Goal: Task Accomplishment & Management: Use online tool/utility

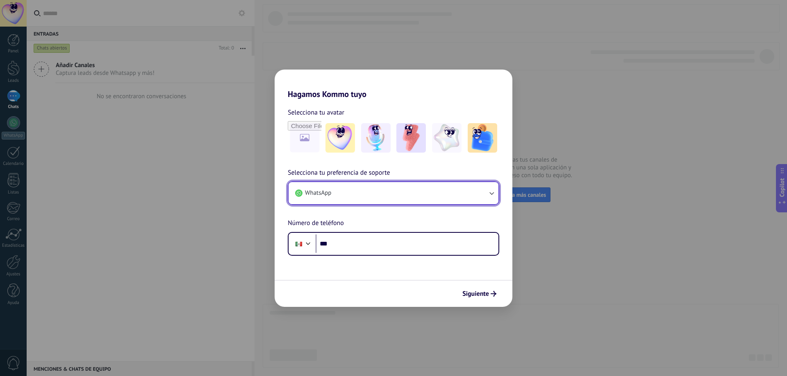
click at [452, 190] on button "WhatsApp" at bounding box center [393, 193] width 210 height 22
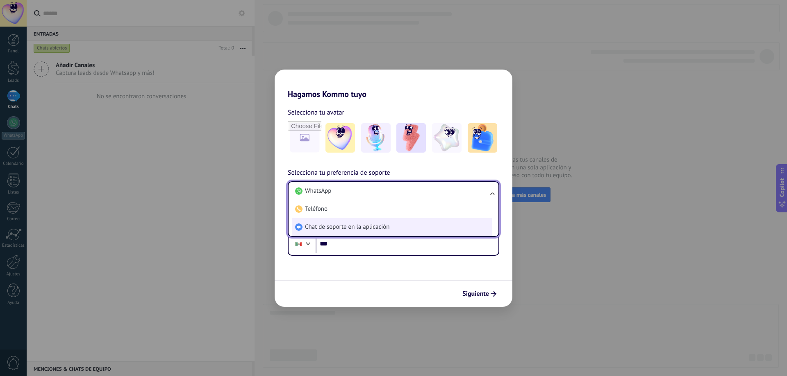
click at [422, 225] on li "Chat de soporte en la aplicación" at bounding box center [392, 227] width 200 height 18
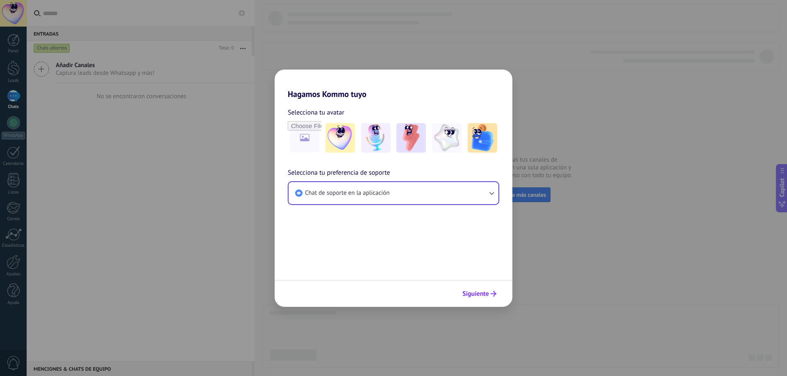
click at [483, 295] on span "Siguiente" at bounding box center [475, 294] width 27 height 6
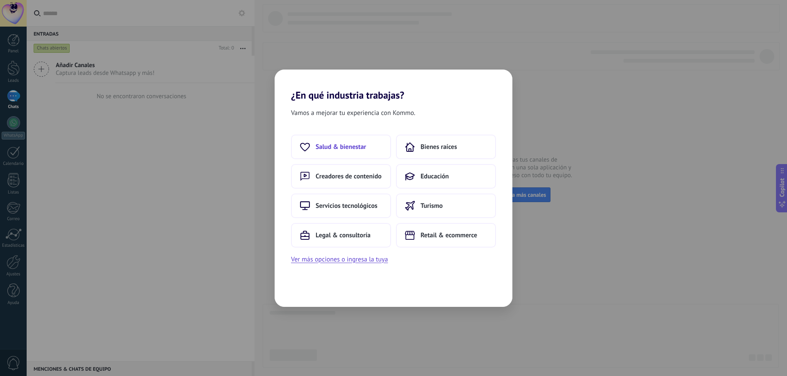
click at [333, 136] on button "Salud & bienestar" at bounding box center [341, 147] width 100 height 25
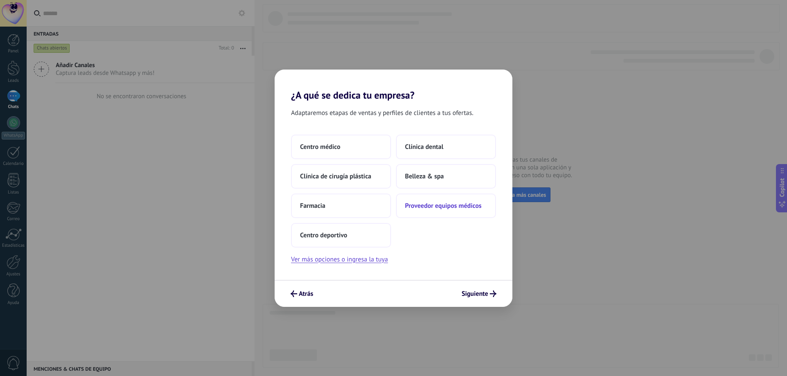
click at [468, 195] on button "Proveedor equipos médicos" at bounding box center [446, 206] width 100 height 25
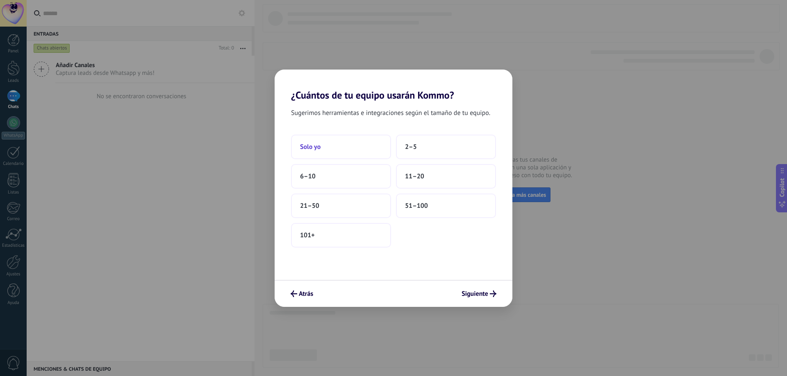
click at [349, 155] on button "Solo yo" at bounding box center [341, 147] width 100 height 25
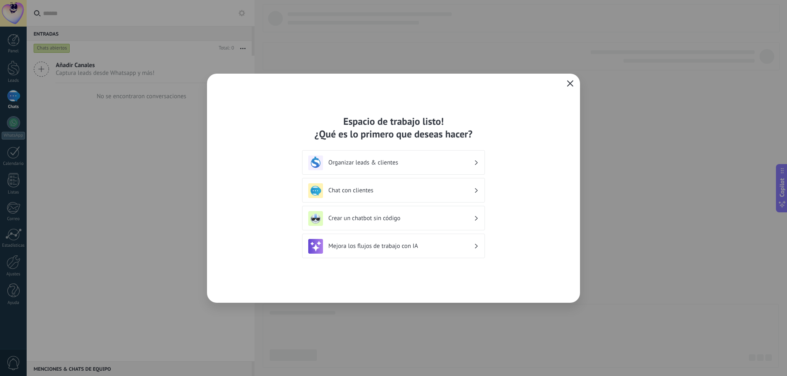
click at [570, 87] on span "button" at bounding box center [570, 83] width 7 height 7
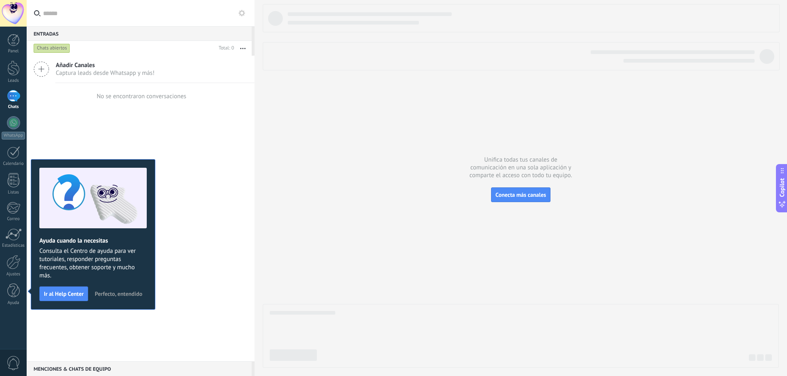
click at [122, 66] on span "Añadir Canales" at bounding box center [105, 65] width 99 height 8
click at [0, 0] on link "Bots" at bounding box center [0, 0] width 0 height 0
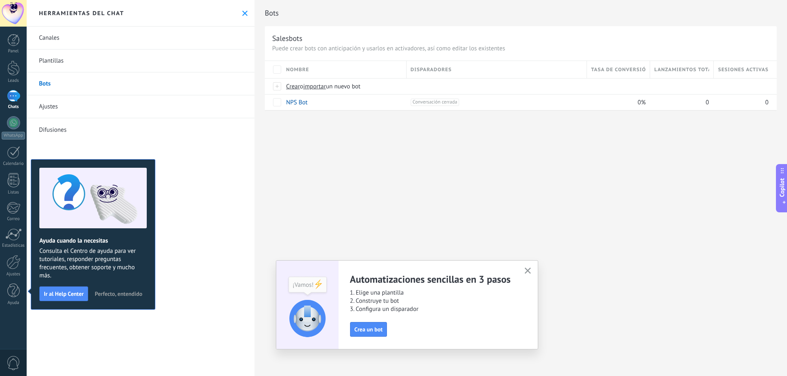
click at [158, 45] on link "Canales" at bounding box center [141, 38] width 228 height 23
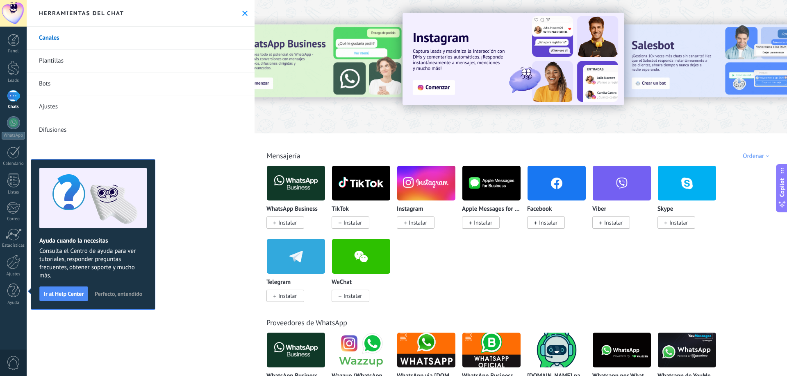
click at [297, 179] on img at bounding box center [296, 183] width 58 height 40
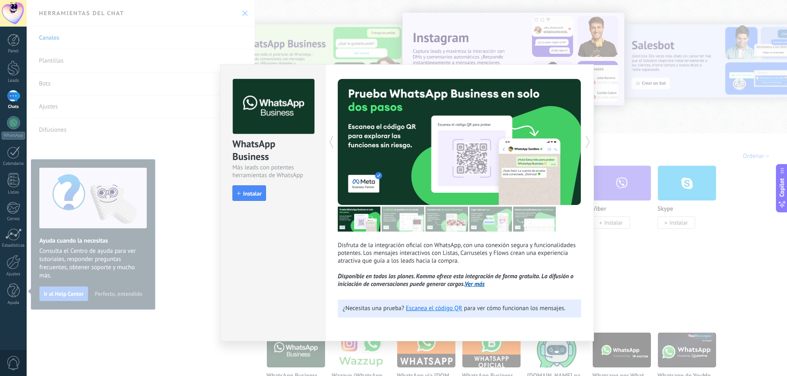
click at [297, 179] on div "WhatsApp Business Más leads con potentes herramientas de WhatsApp install Insta…" at bounding box center [407, 188] width 760 height 376
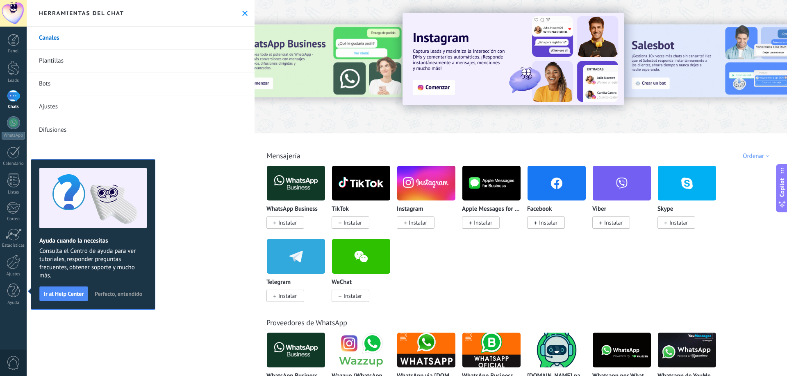
click at [308, 168] on img at bounding box center [296, 183] width 58 height 40
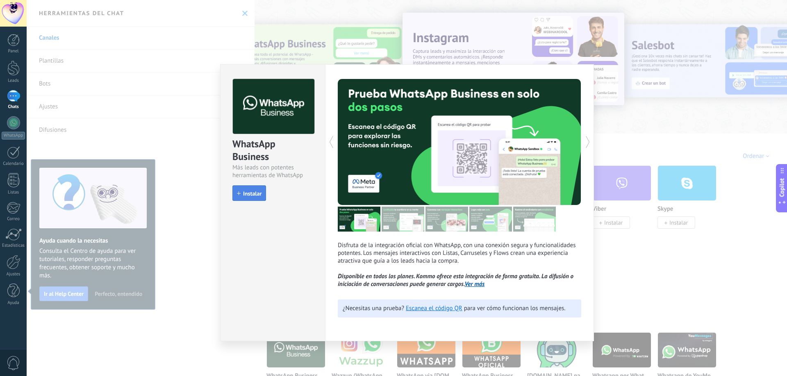
click at [250, 193] on span "Instalar" at bounding box center [252, 194] width 18 height 6
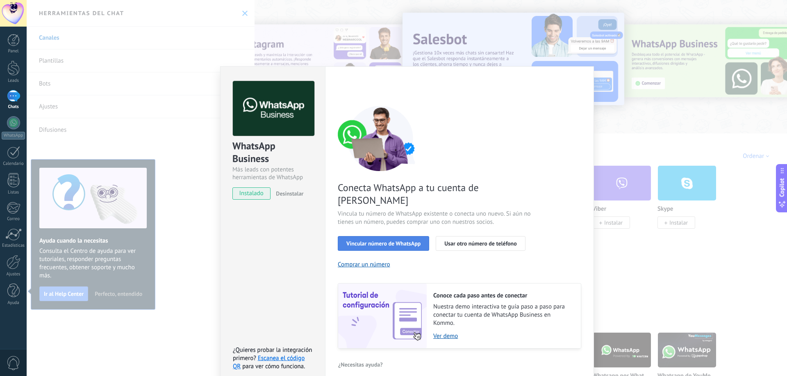
click at [398, 236] on button "Vincular número de WhatsApp" at bounding box center [383, 243] width 91 height 15
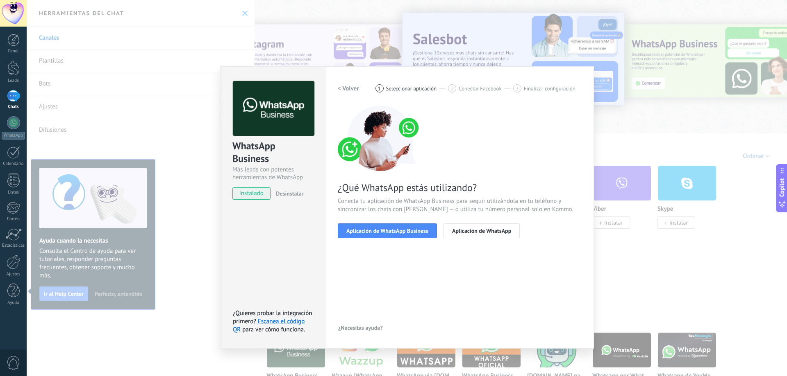
click at [398, 226] on button "Aplicación de WhatsApp Business" at bounding box center [387, 231] width 99 height 15
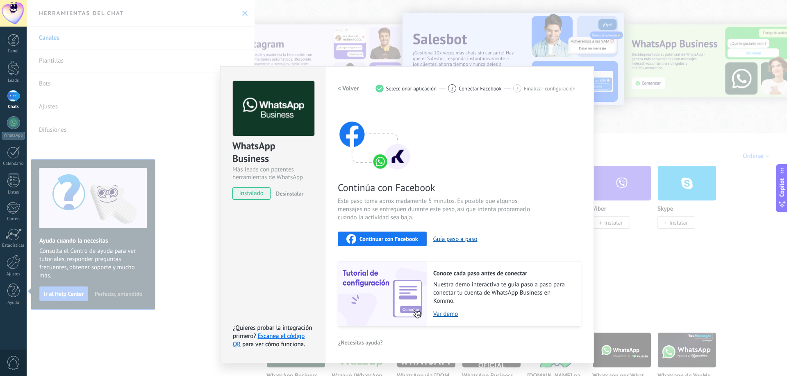
click at [398, 237] on span "Continuar con Facebook" at bounding box center [388, 239] width 59 height 6
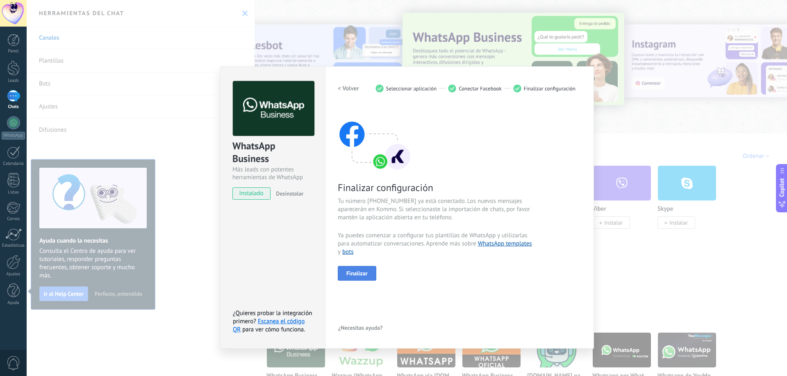
click at [367, 276] on span "Finalizar" at bounding box center [356, 274] width 21 height 6
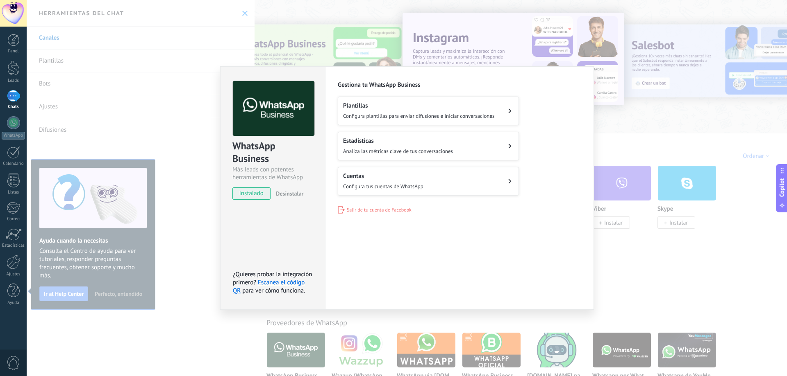
click at [121, 73] on div "WhatsApp Business Más leads con potentes herramientas de WhatsApp instalado Des…" at bounding box center [407, 188] width 760 height 376
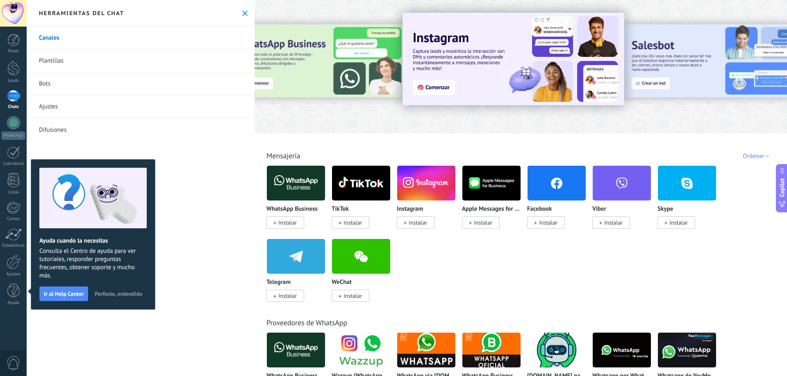
click at [16, 18] on div at bounding box center [13, 13] width 27 height 27
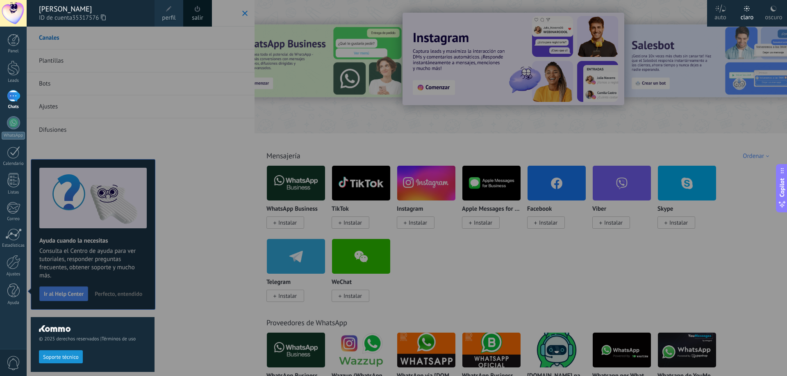
click at [201, 22] on link "salir" at bounding box center [197, 18] width 11 height 9
